Goal: Task Accomplishment & Management: Manage account settings

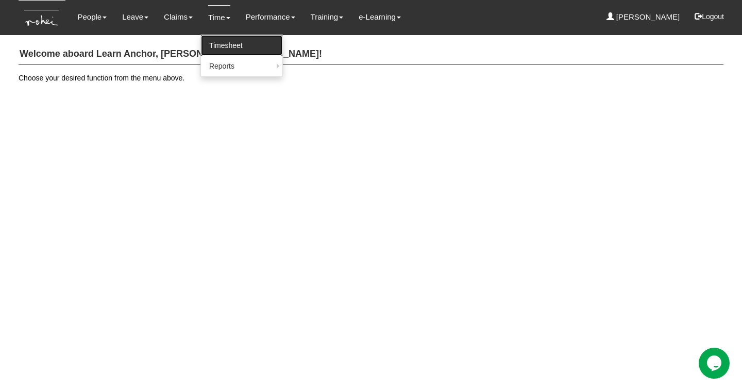
click at [218, 43] on link "Timesheet" at bounding box center [241, 45] width 81 height 21
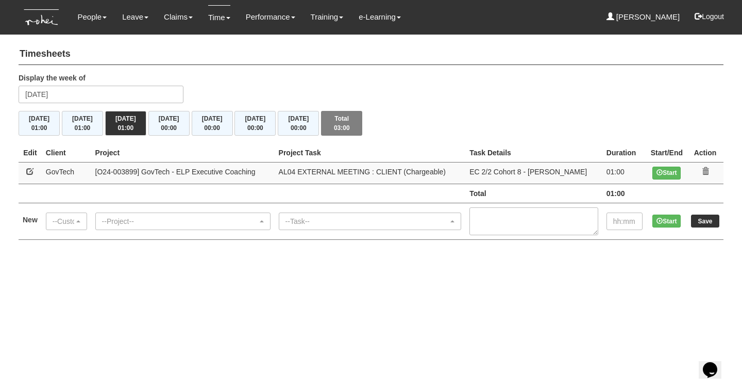
click at [706, 168] on icon at bounding box center [705, 171] width 7 height 7
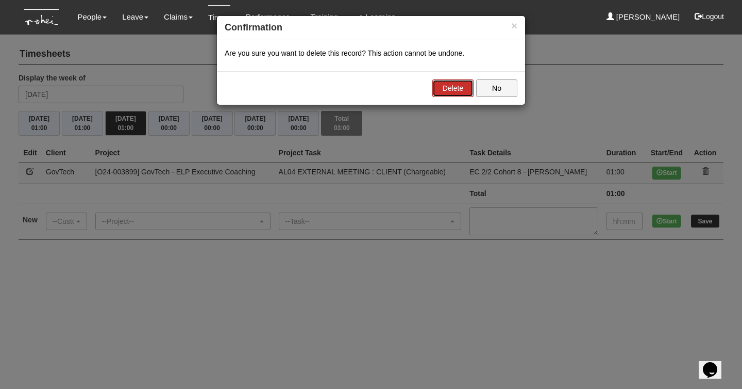
click at [448, 90] on link "Delete" at bounding box center [453, 88] width 41 height 18
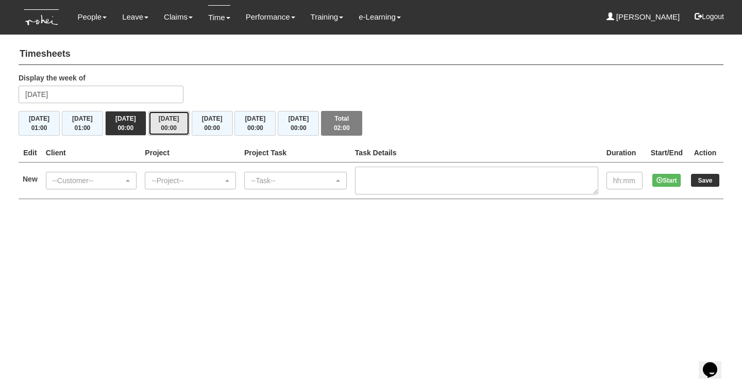
click at [169, 122] on button "[DATE] 00:00" at bounding box center [168, 123] width 41 height 25
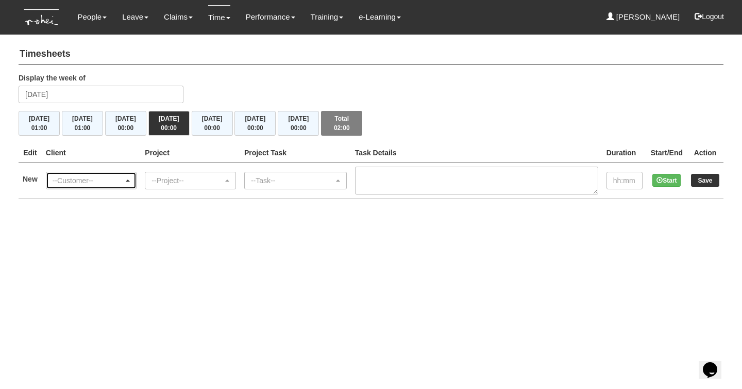
click at [102, 181] on div "--Customer--" at bounding box center [89, 180] width 72 height 10
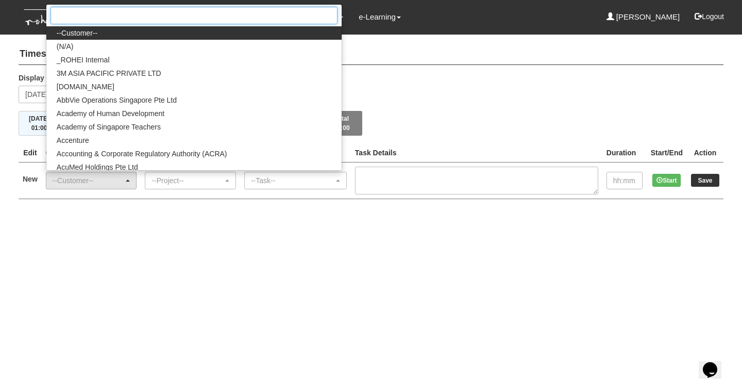
click at [137, 17] on input "Search" at bounding box center [194, 16] width 287 height 18
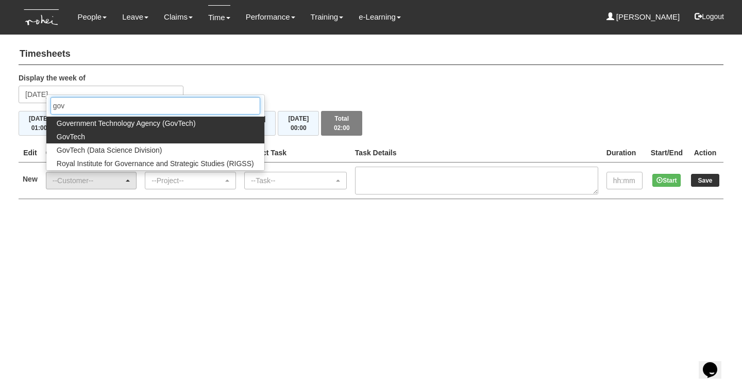
type input "gov"
click at [84, 137] on span "GovTech" at bounding box center [71, 136] width 28 height 10
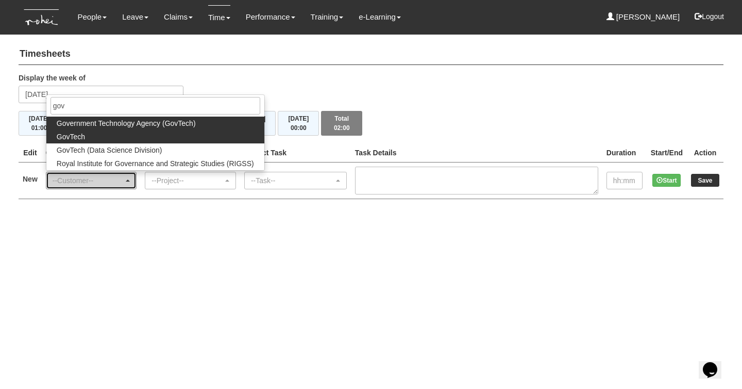
select select "427"
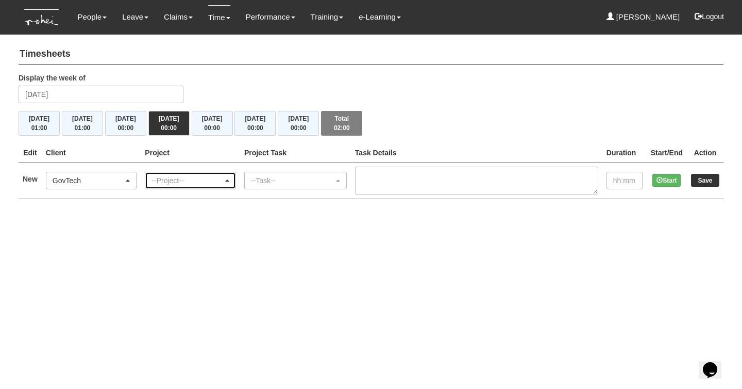
click at [173, 177] on div "--Project--" at bounding box center [188, 180] width 72 height 10
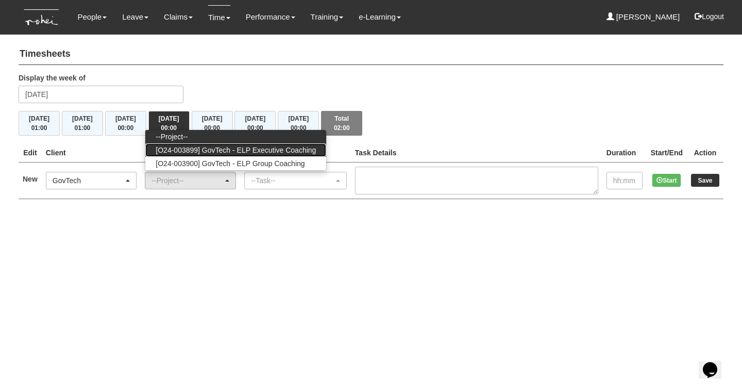
click at [274, 152] on span "[O24-003899] GovTech - ELP Executive Coaching" at bounding box center [236, 150] width 160 height 10
select select "2540"
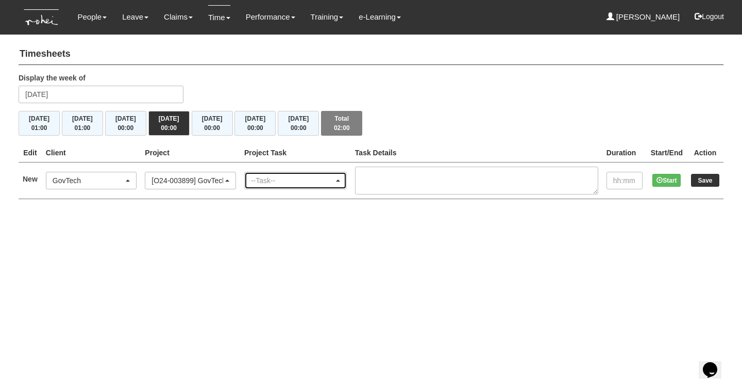
click at [281, 178] on div "--Task--" at bounding box center [292, 180] width 83 height 10
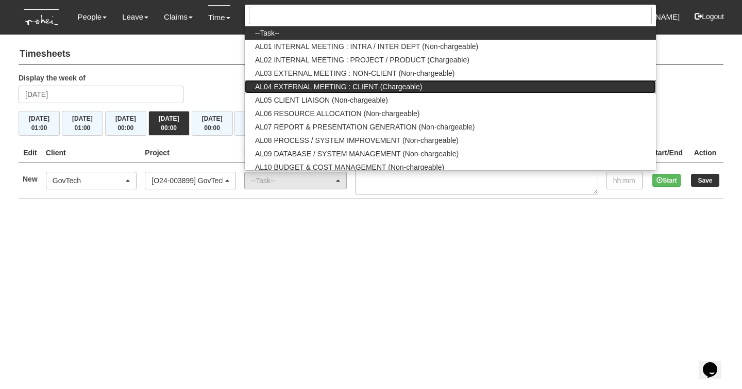
click at [427, 88] on link "AL04 EXTERNAL MEETING : CLIENT (Chargeable)" at bounding box center [450, 86] width 411 height 13
select select "43"
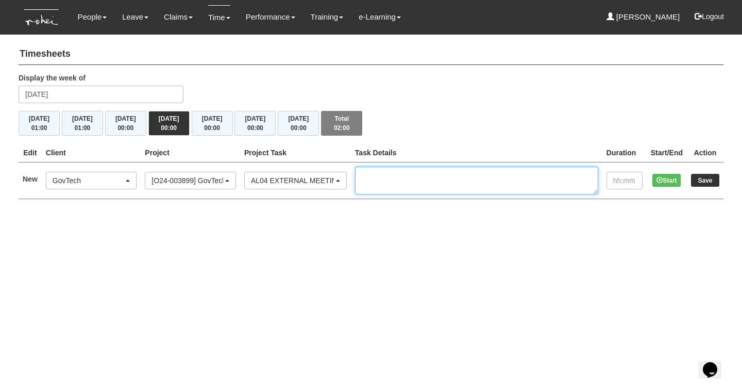
click at [415, 175] on textarea at bounding box center [476, 181] width 243 height 28
click at [415, 175] on textarea "EC 2/2 Cohort 8 - Eve" at bounding box center [476, 181] width 243 height 28
click at [470, 176] on textarea "EC 2/2 Cohort 8 - Eve" at bounding box center [476, 181] width 243 height 28
type textarea "EC 2/2 Cohort 8 - Evelyn Lee"
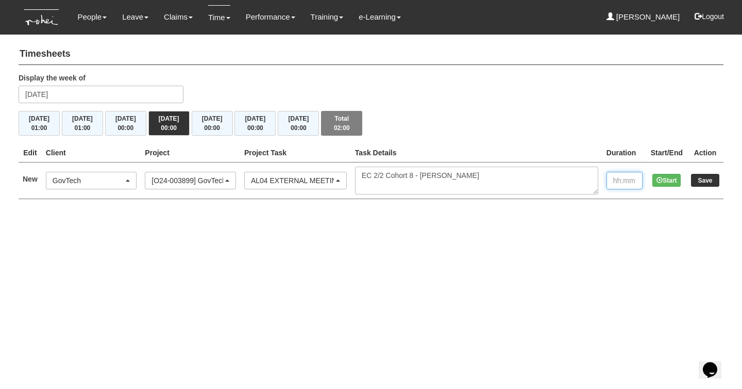
click at [622, 183] on input "text" at bounding box center [625, 181] width 36 height 18
type input "1:00"
click at [711, 180] on input "Save" at bounding box center [705, 180] width 28 height 13
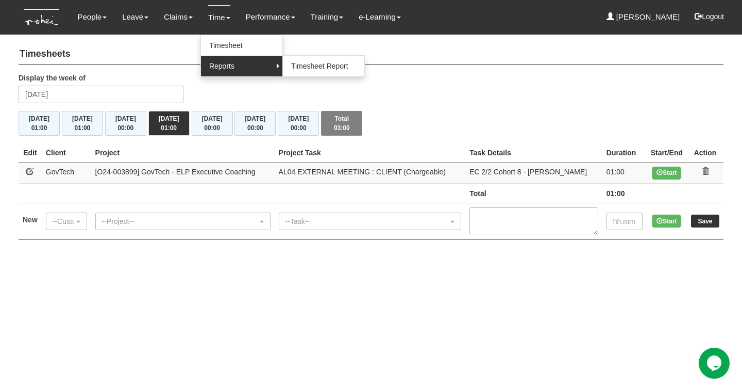
click at [217, 66] on link "Reports" at bounding box center [241, 66] width 81 height 21
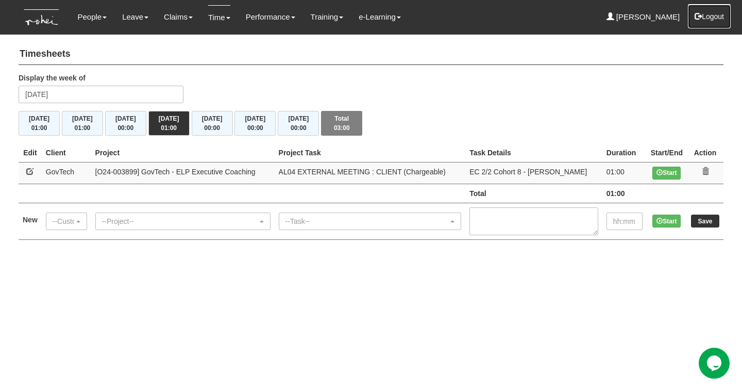
click at [719, 15] on button "Logout" at bounding box center [710, 16] width 44 height 25
